Goal: Check status

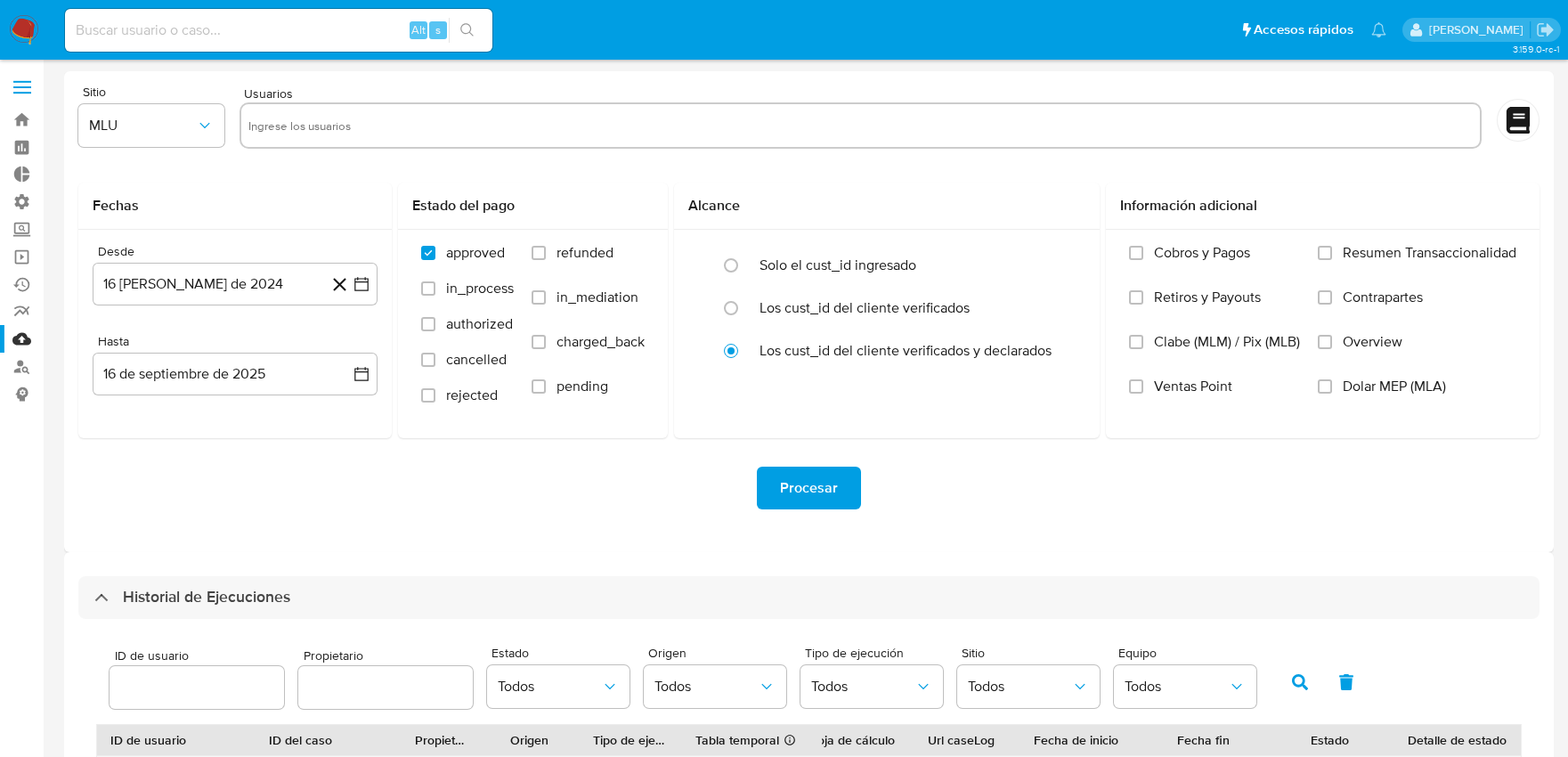
select select "10"
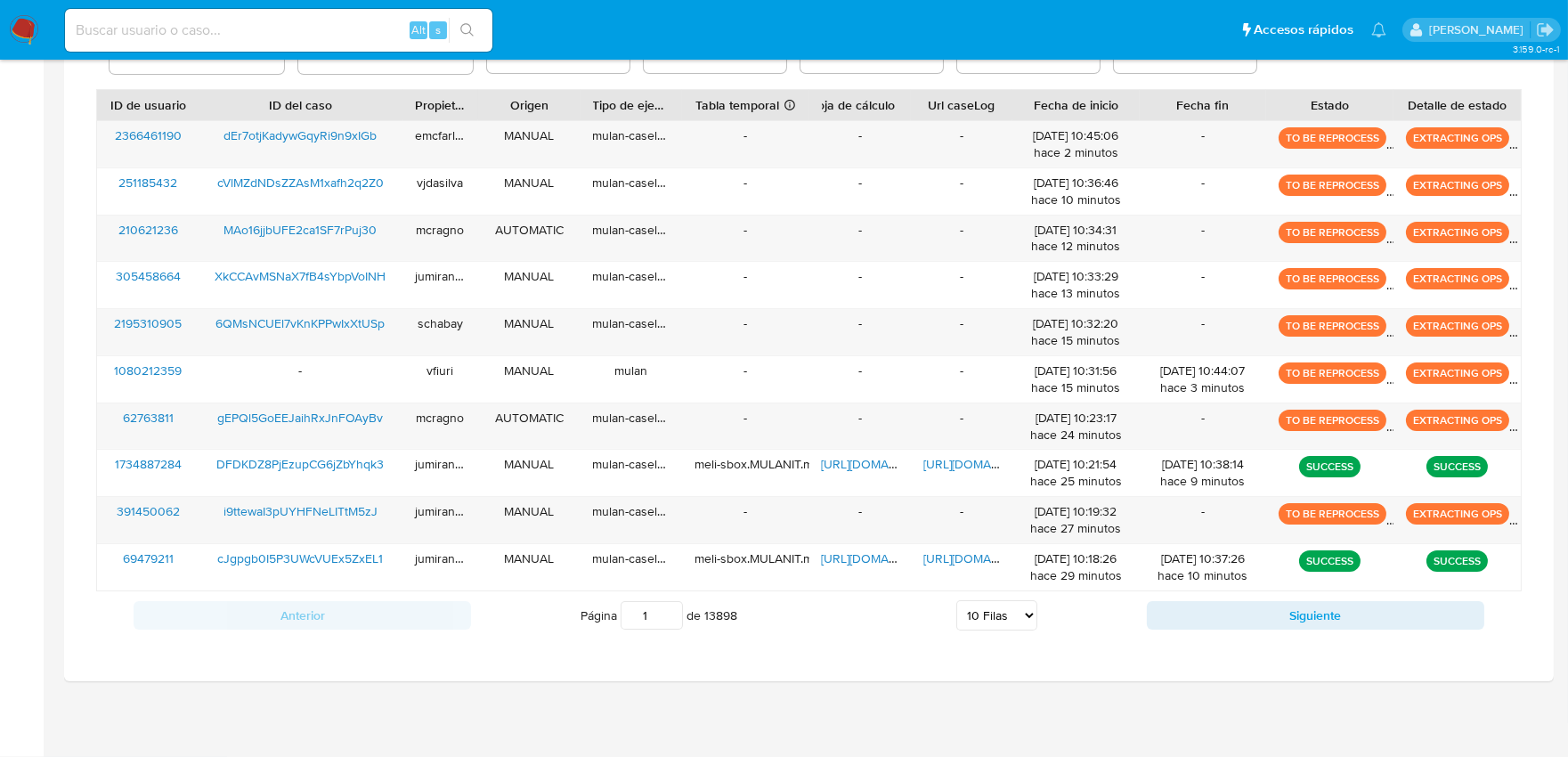
click at [318, 14] on div "Alt s" at bounding box center [279, 30] width 428 height 42
click at [316, 31] on input at bounding box center [279, 30] width 428 height 23
paste input "822787270"
type input "822787270"
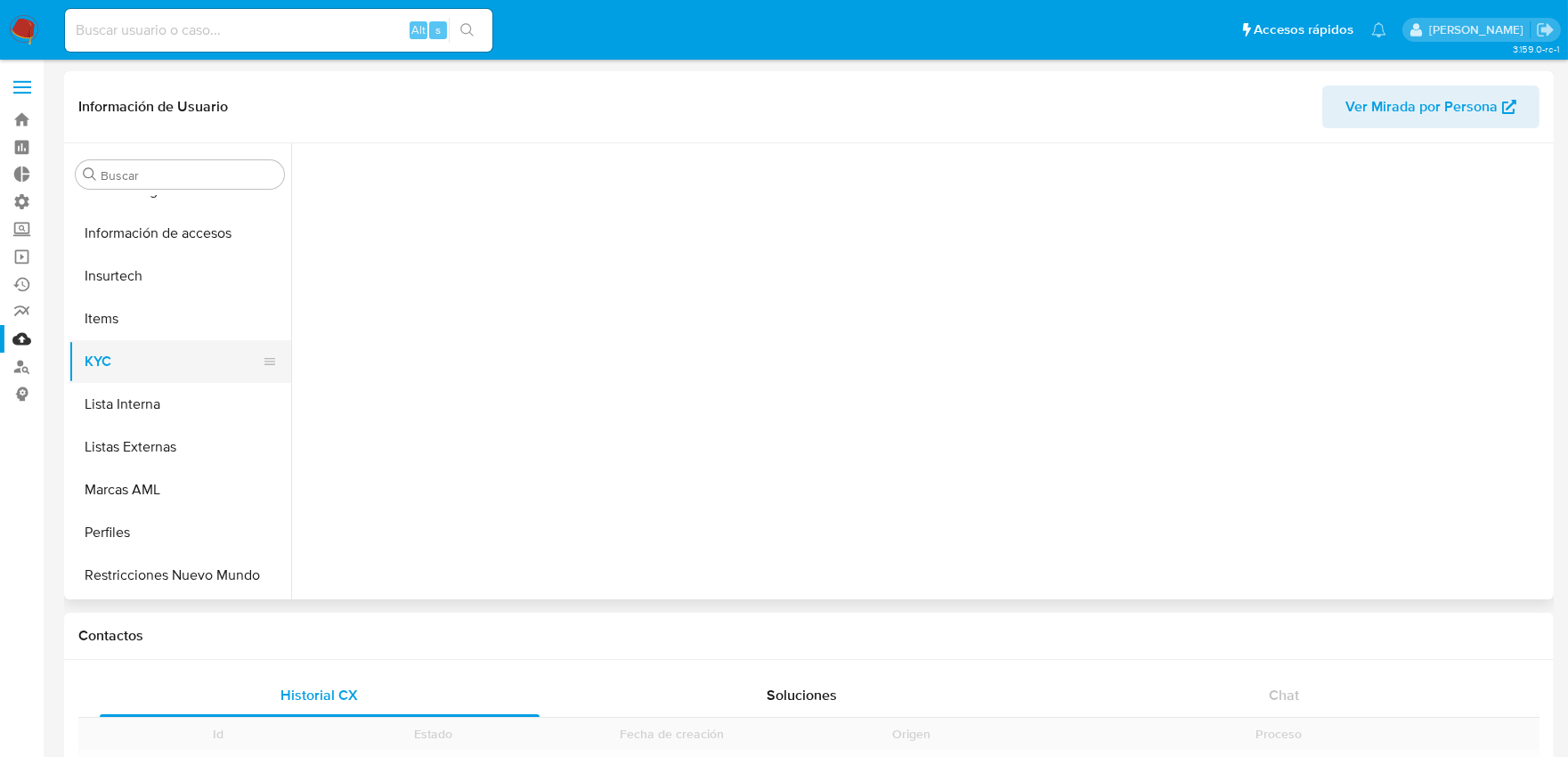
scroll to position [752, 0]
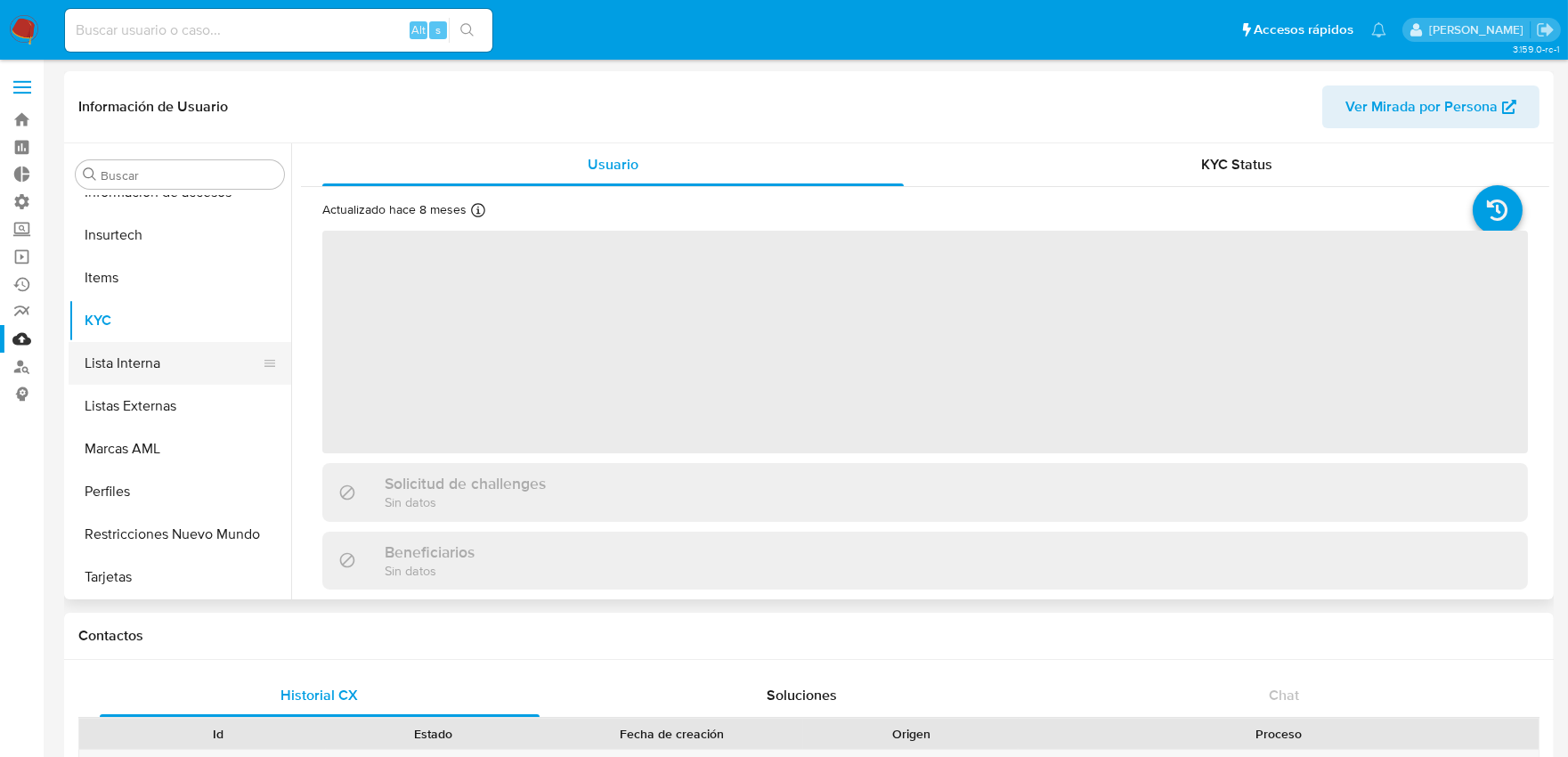
select select "10"
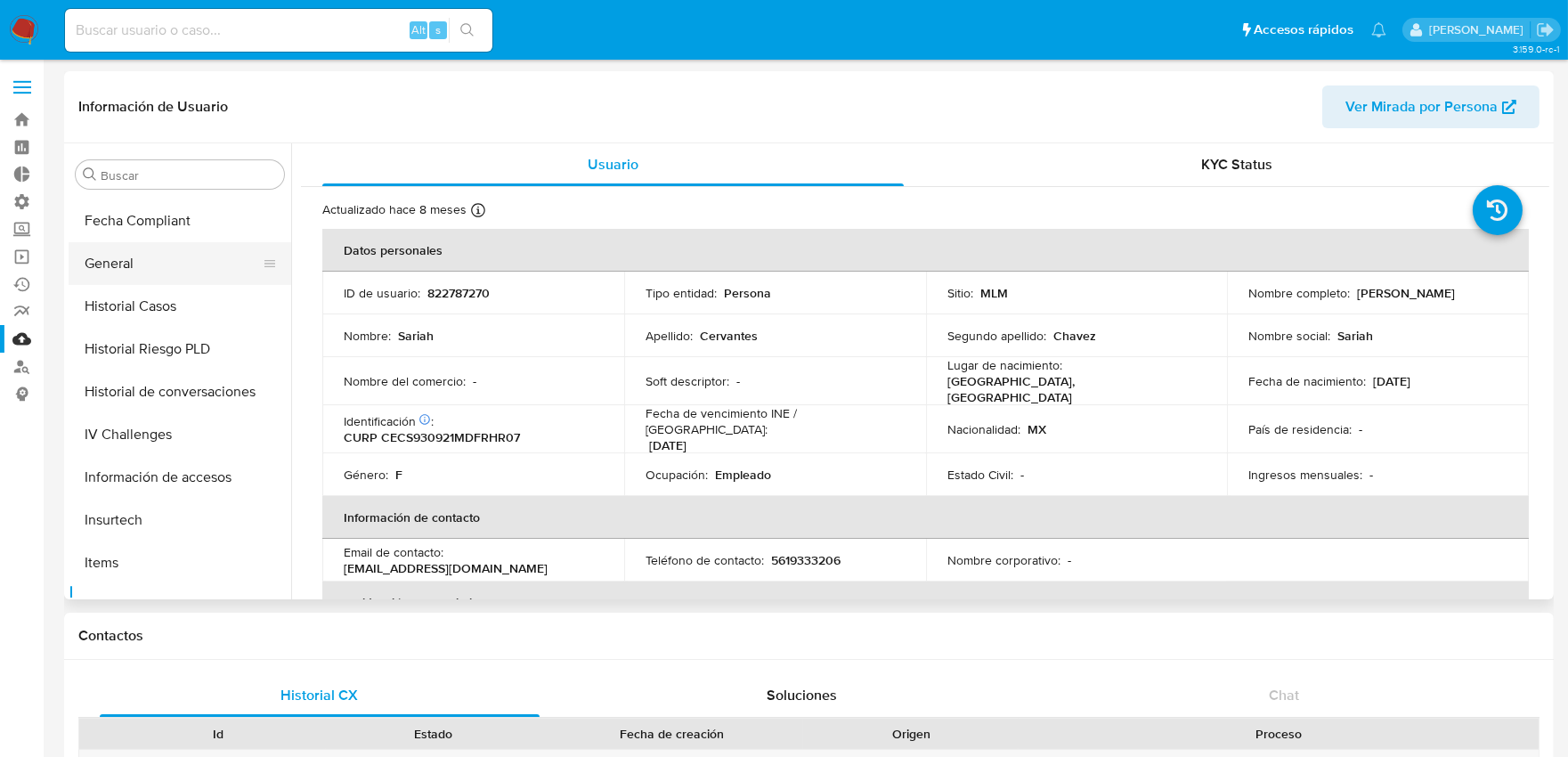
scroll to position [455, 0]
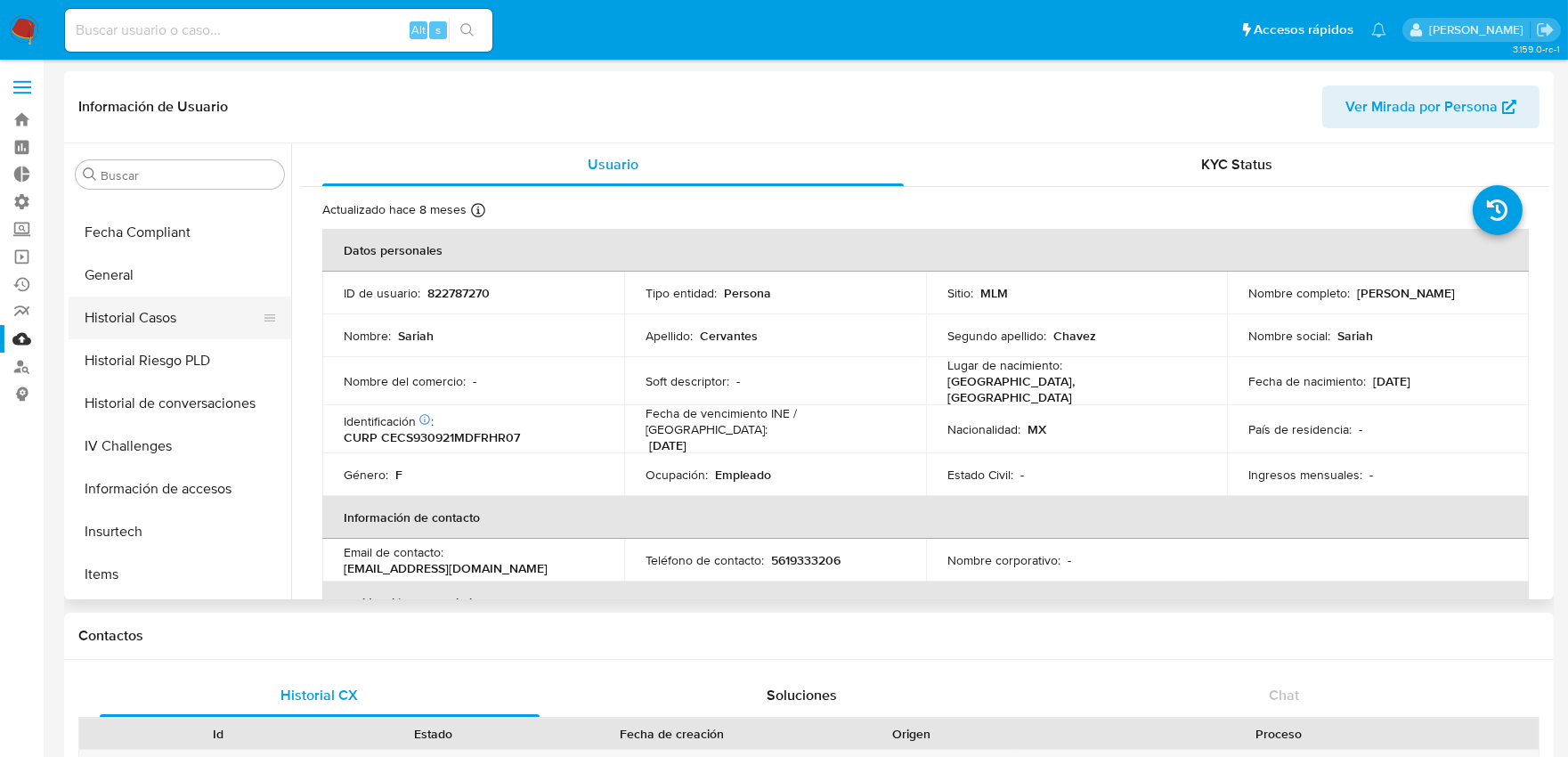
click at [143, 317] on button "Historial Casos" at bounding box center [172, 317] width 208 height 42
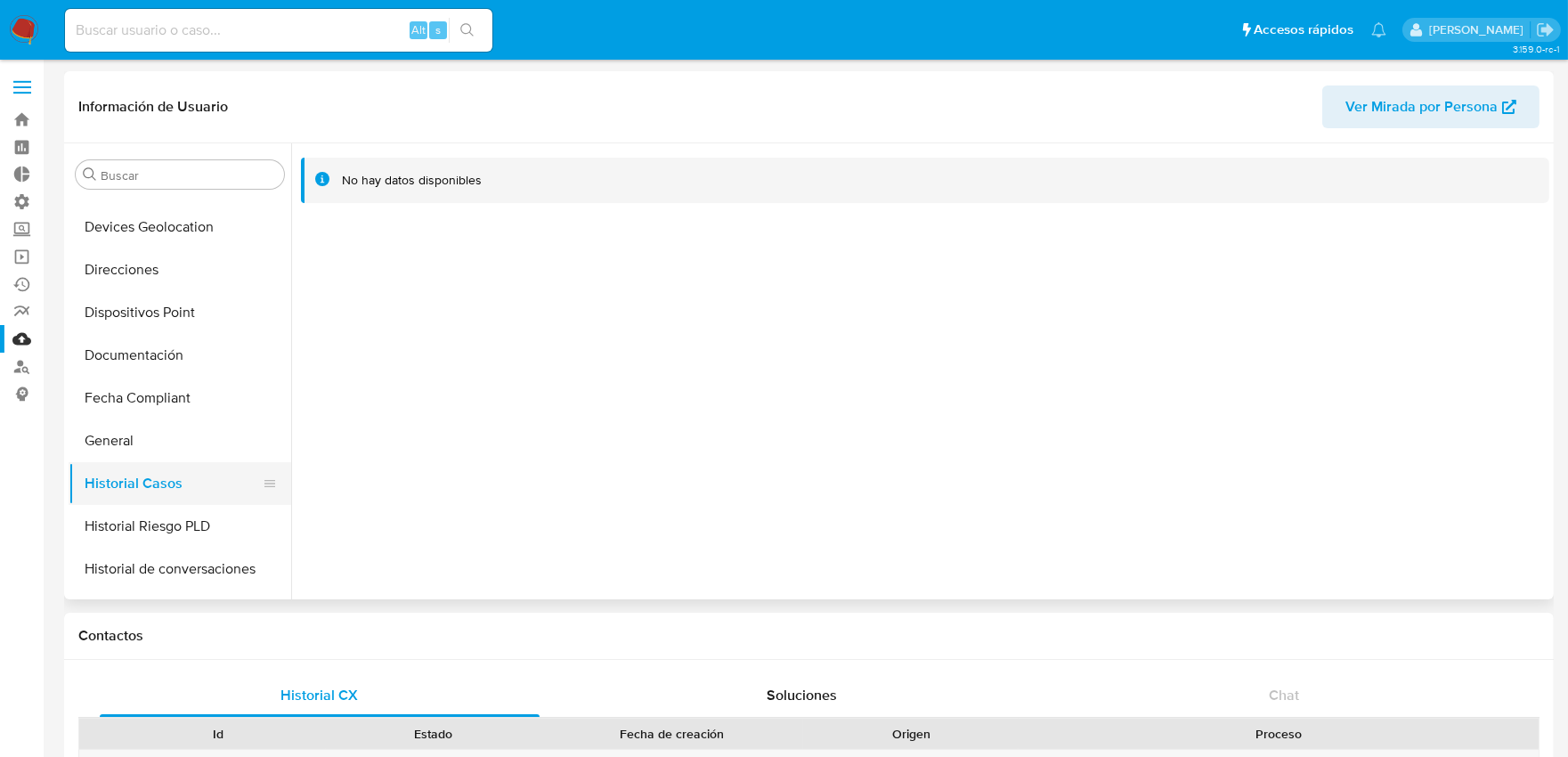
scroll to position [258, 0]
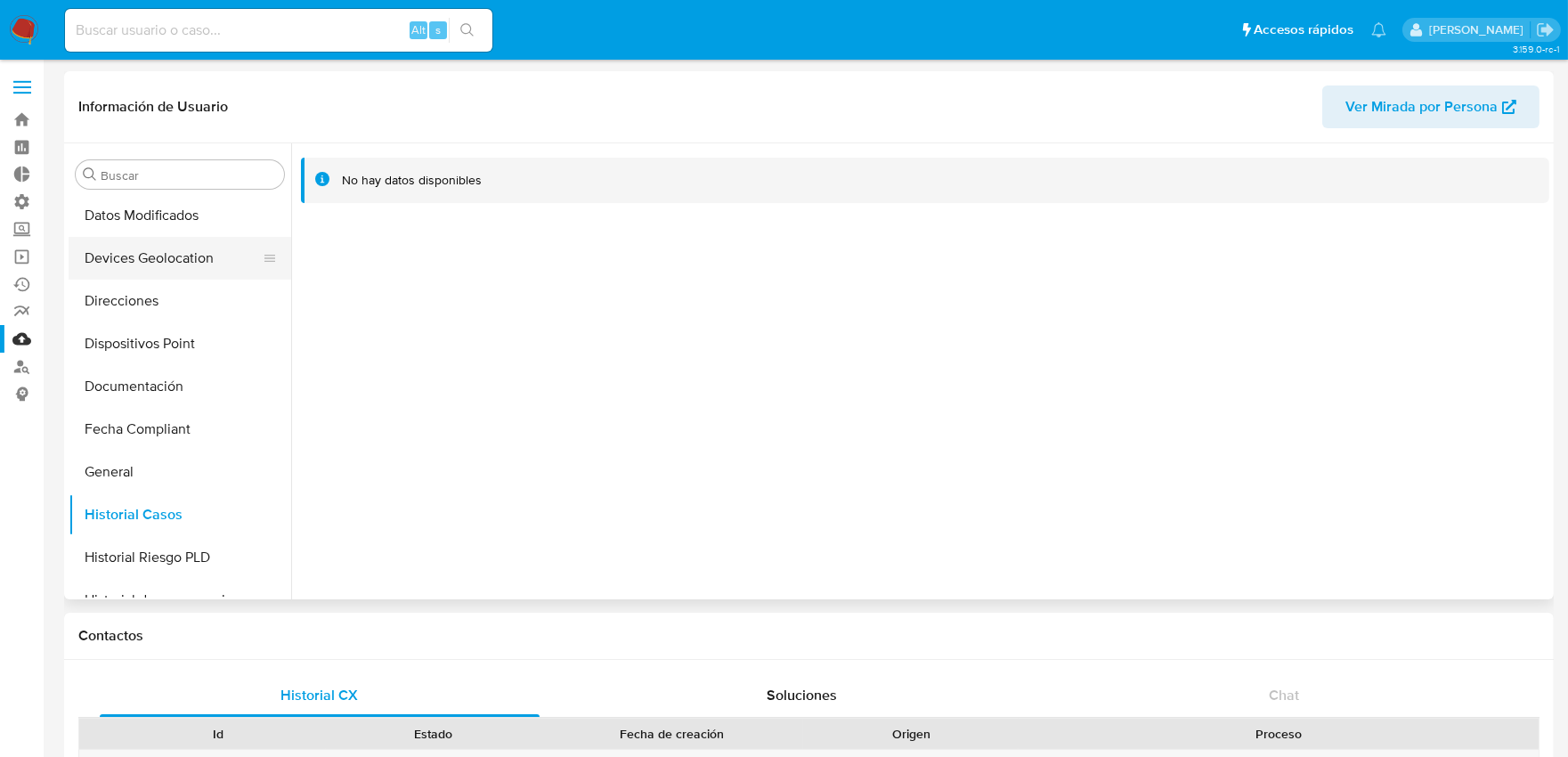
click at [161, 252] on button "Devices Geolocation" at bounding box center [172, 257] width 208 height 42
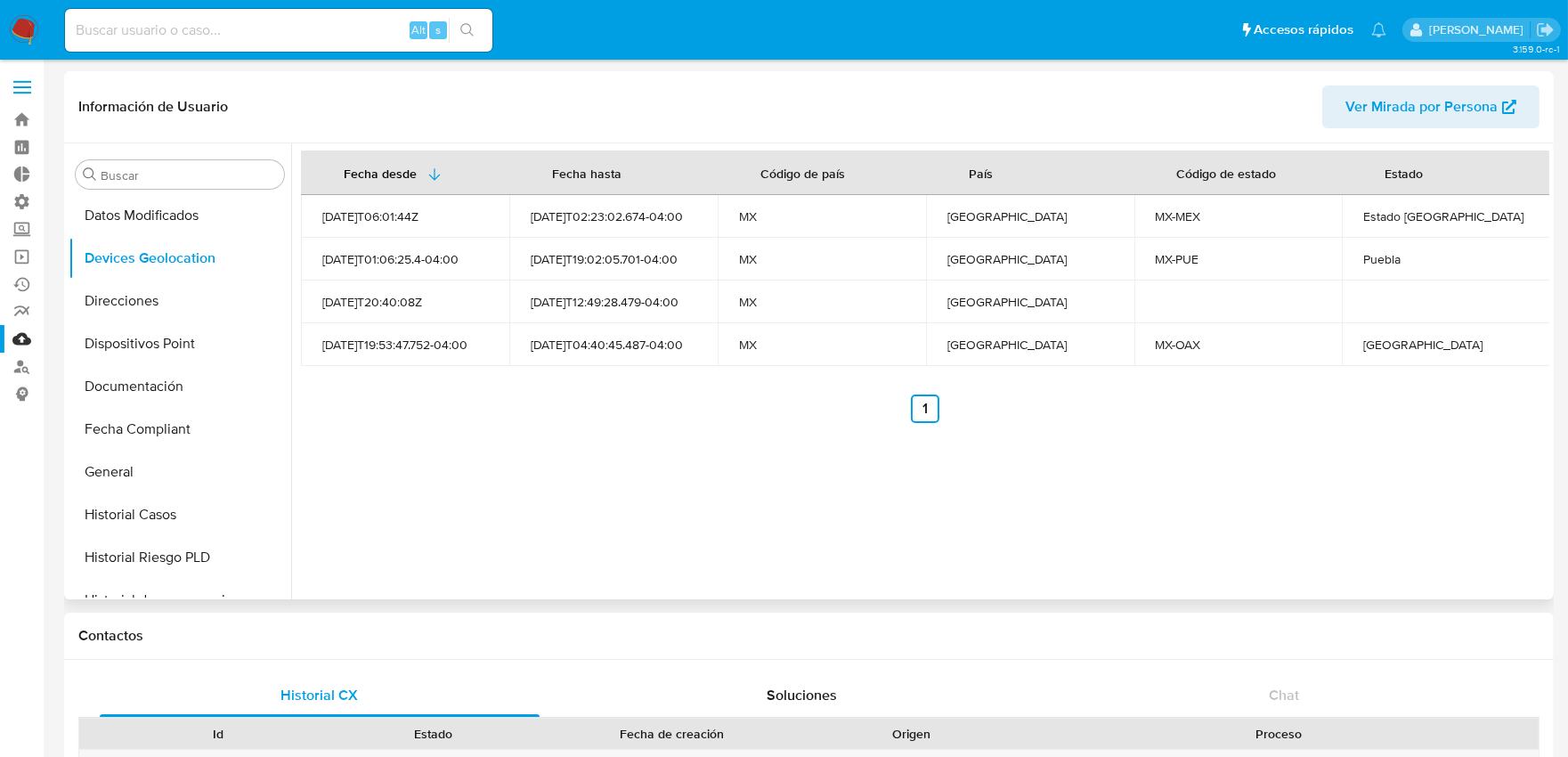
drag, startPoint x: 594, startPoint y: 260, endPoint x: 577, endPoint y: 255, distance: 17.7
click at [577, 255] on div "[DATE]T19:02:05.701-04:00" at bounding box center [614, 259] width 166 height 16
drag, startPoint x: 464, startPoint y: 261, endPoint x: 368, endPoint y: 256, distance: 96.1
click at [368, 256] on div "[DATE]T01:06:25.4-04:00" at bounding box center [405, 259] width 166 height 16
